Goal: Find specific page/section: Find specific page/section

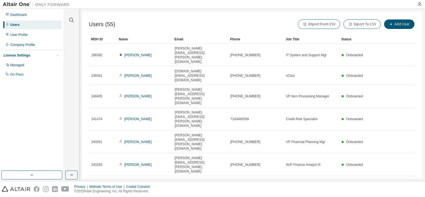
click at [67, 19] on div at bounding box center [71, 17] width 13 height 14
click at [68, 19] on button "button" at bounding box center [71, 19] width 7 height 7
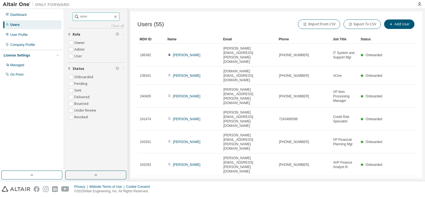
click at [83, 15] on input "text" at bounding box center [96, 17] width 33 height 6
type input "****"
